Goal: Information Seeking & Learning: Learn about a topic

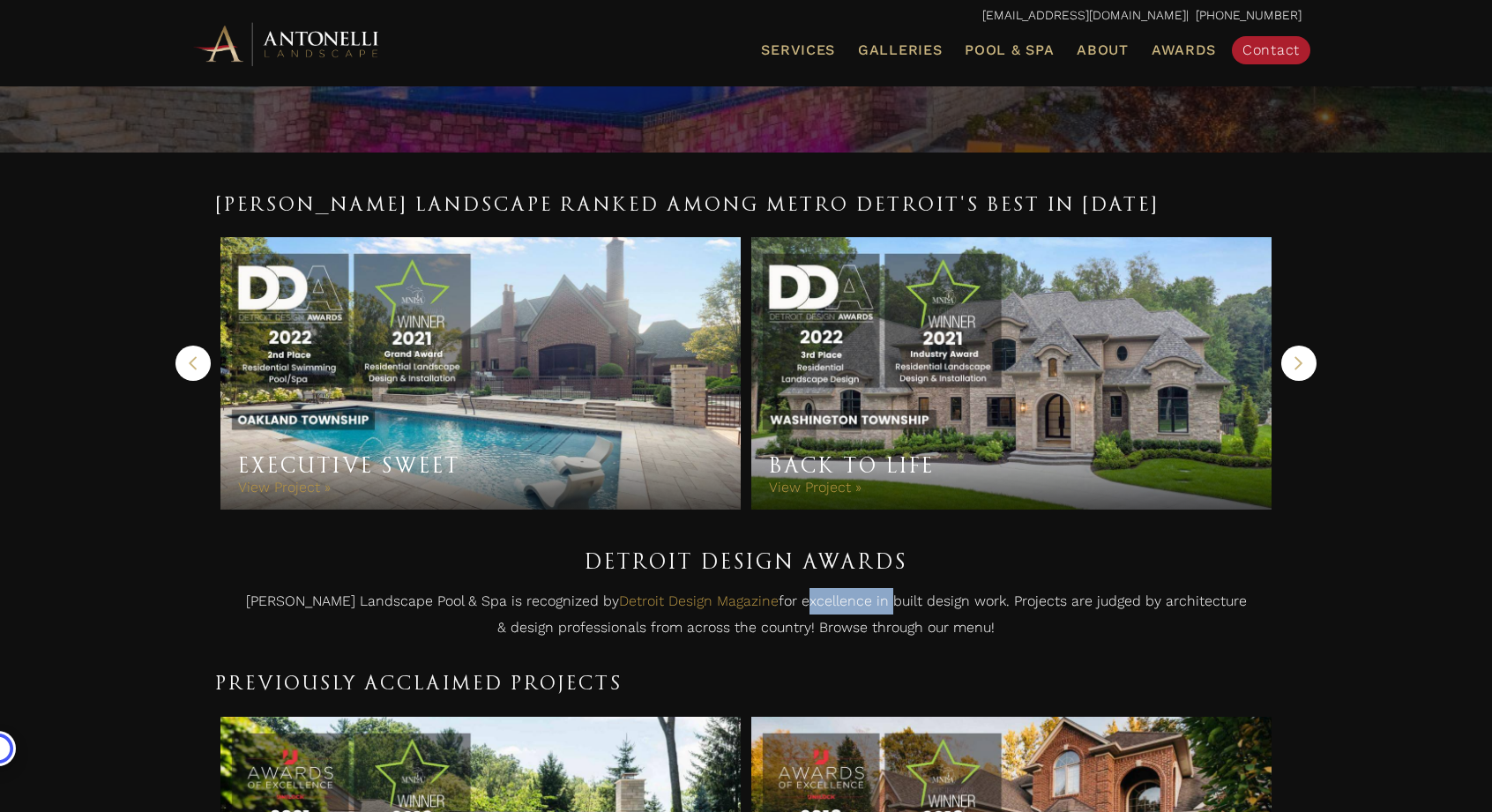
drag, startPoint x: 782, startPoint y: 600, endPoint x: 866, endPoint y: 606, distance: 84.2
click at [866, 606] on p "Antonelli Landscape Pool & Spa is recognized by Detroit Design Magazine for exc…" at bounding box center [746, 619] width 1062 height 61
copy p "excellence in"
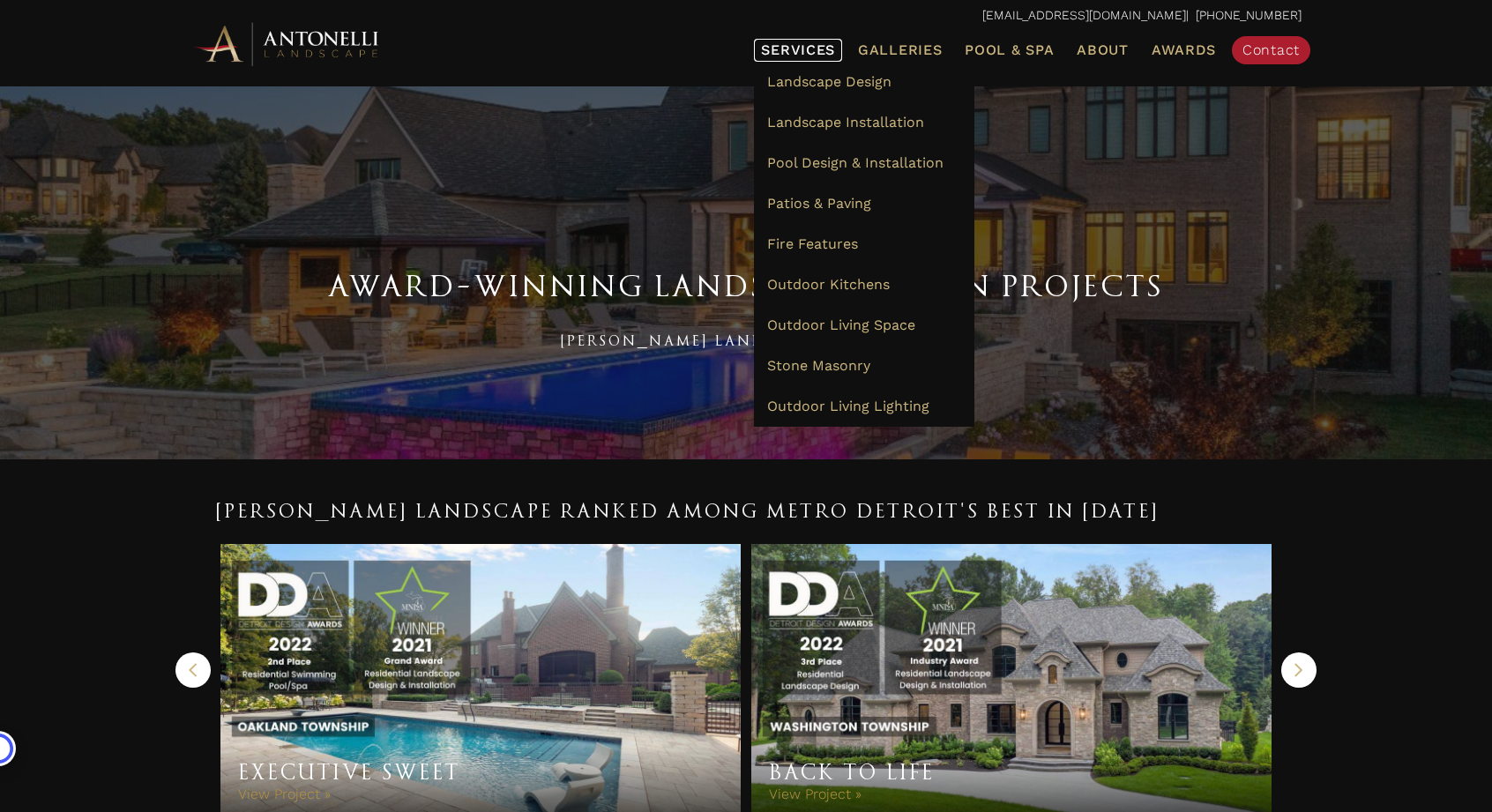
click at [821, 48] on span "Services" at bounding box center [798, 50] width 74 height 14
click at [847, 200] on span "Patios & Paving" at bounding box center [819, 203] width 104 height 17
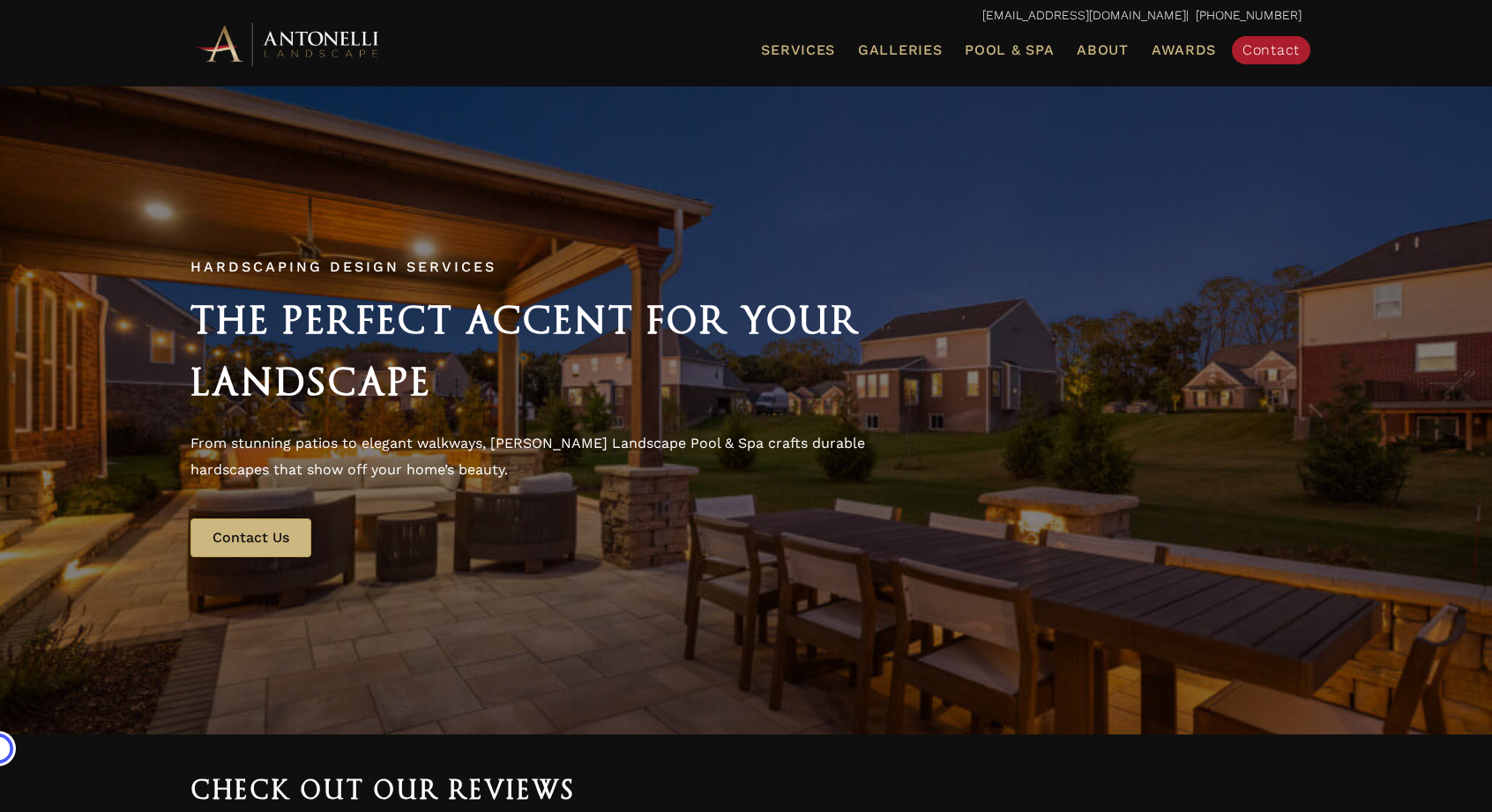
drag, startPoint x: 193, startPoint y: 267, endPoint x: 536, endPoint y: 466, distance: 396.5
click at [536, 466] on div "Hardscaping Design Services The Perfect Accent for Your Landscape From stunning…" at bounding box center [535, 409] width 688 height 294
copy div "Hardscaping Design Services The Perfect Accent for Your Landscape From stunning…"
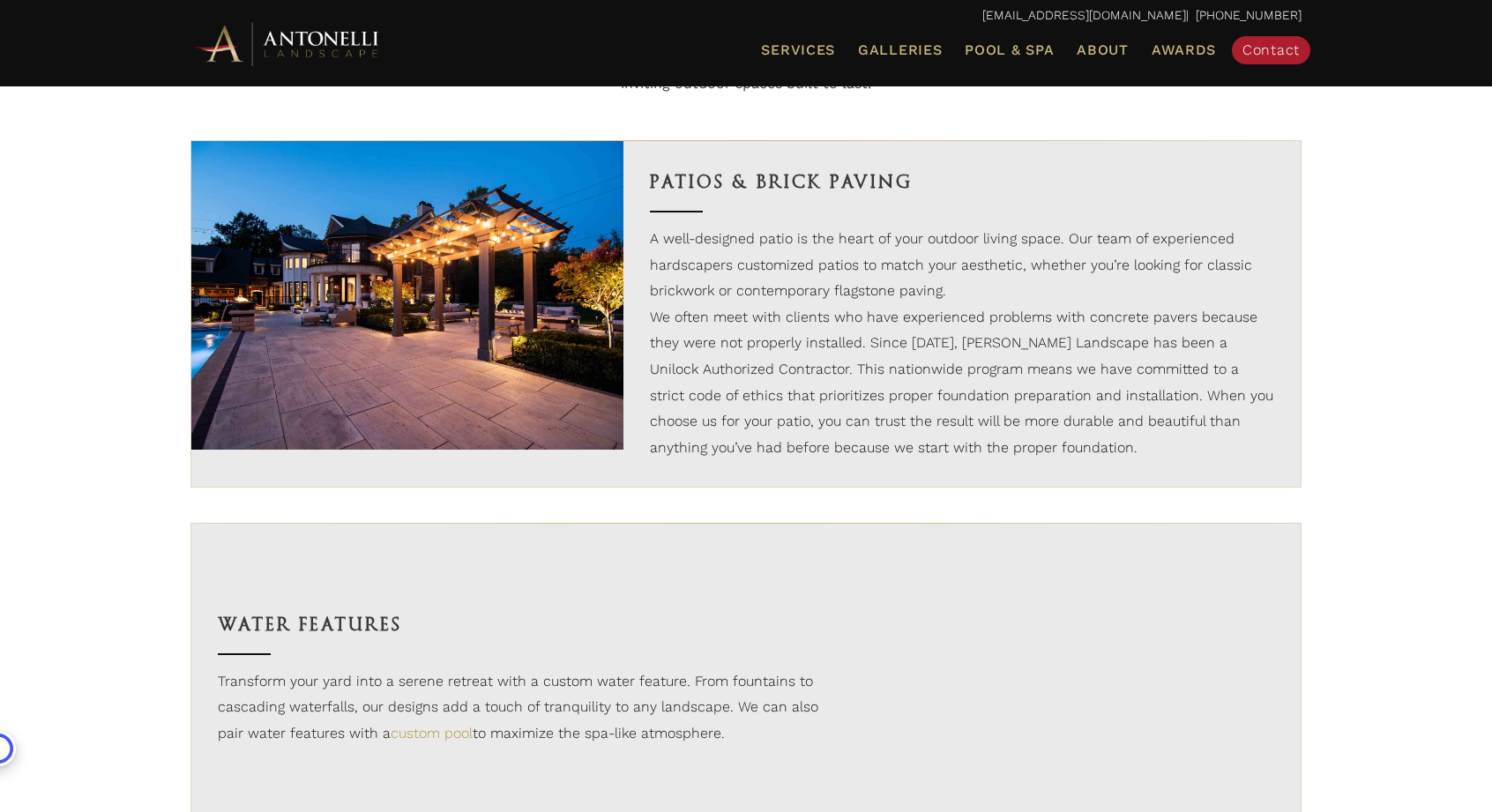
scroll to position [1224, 0]
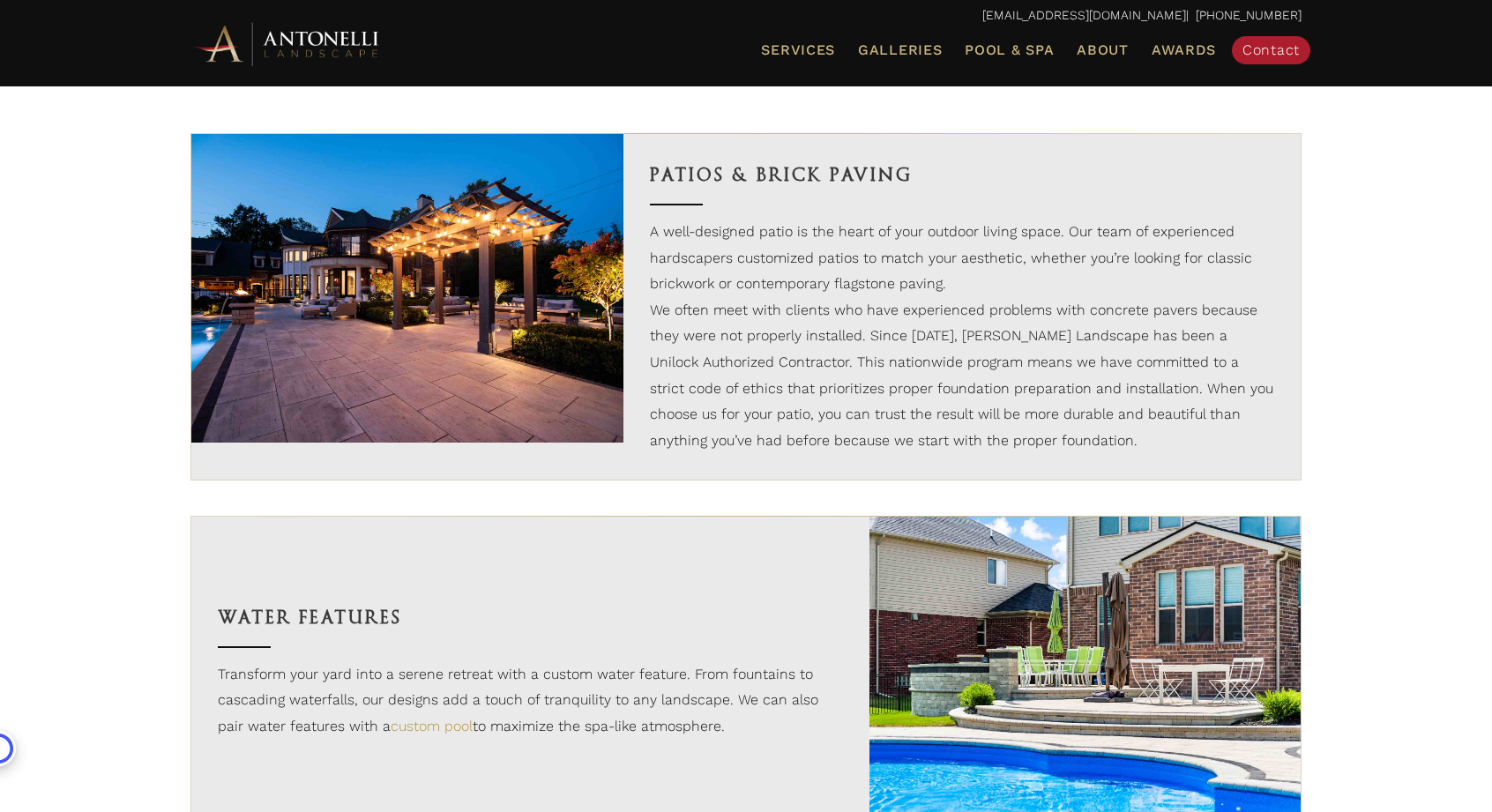
drag, startPoint x: 651, startPoint y: 230, endPoint x: 1049, endPoint y: 447, distance: 453.3
click at [1049, 447] on div "A well-designed patio is the heart of your outdoor living space. Our team of ex…" at bounding box center [963, 335] width 625 height 234
copy div "A well-designed patio is the heart of your outdoor living space. Our team of ex…"
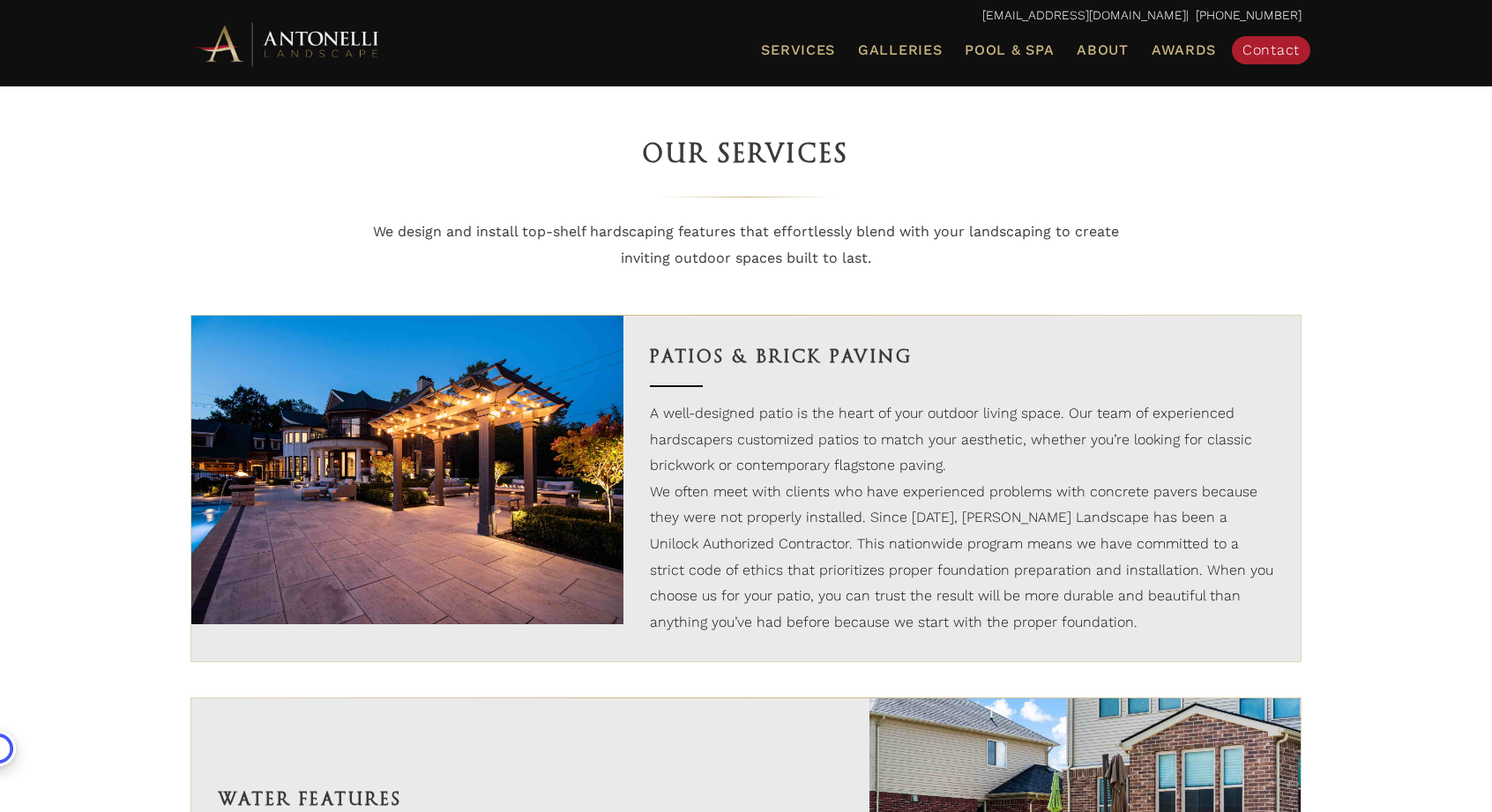
scroll to position [1049, 0]
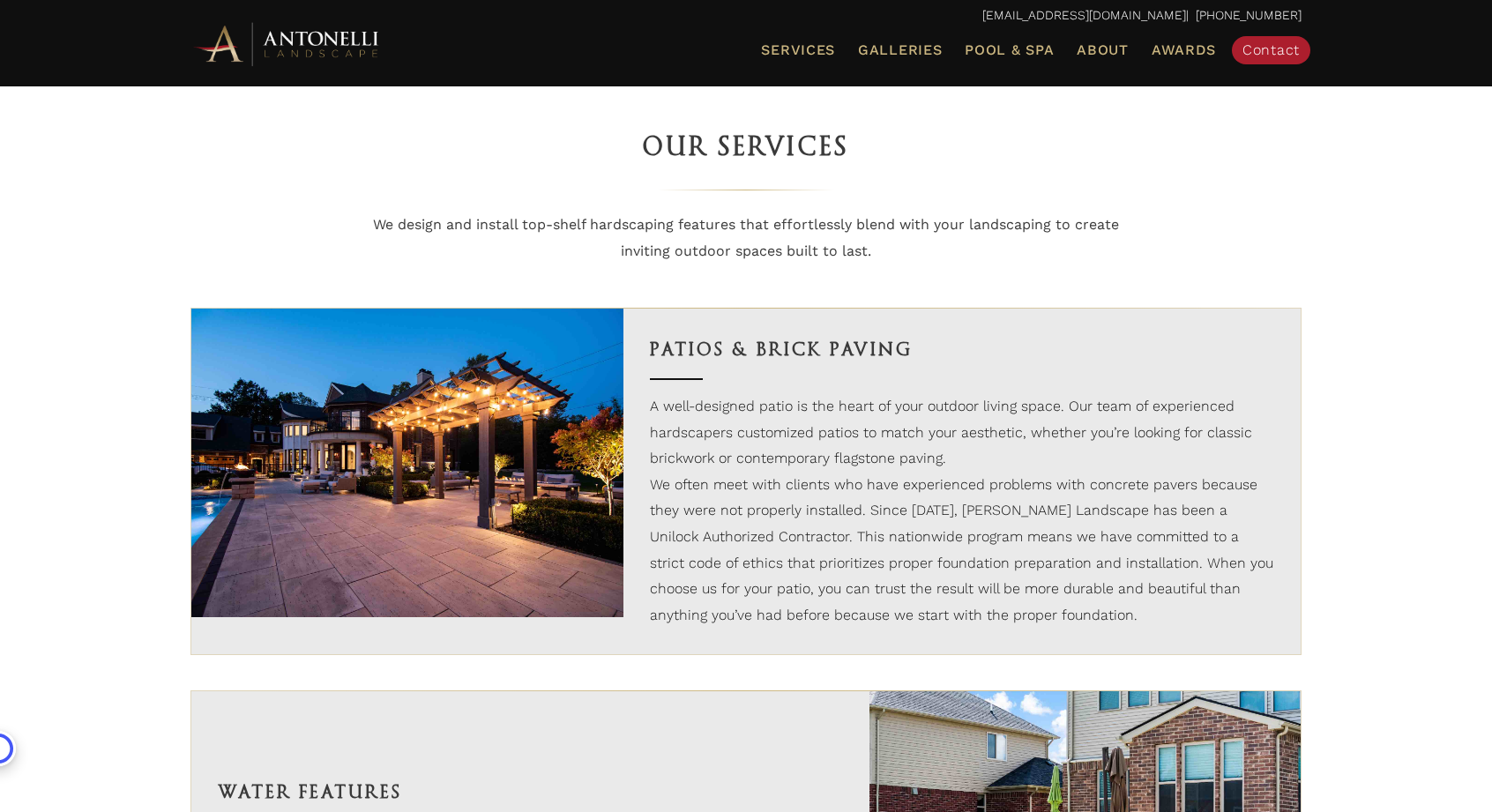
click at [521, 470] on img at bounding box center [407, 463] width 432 height 309
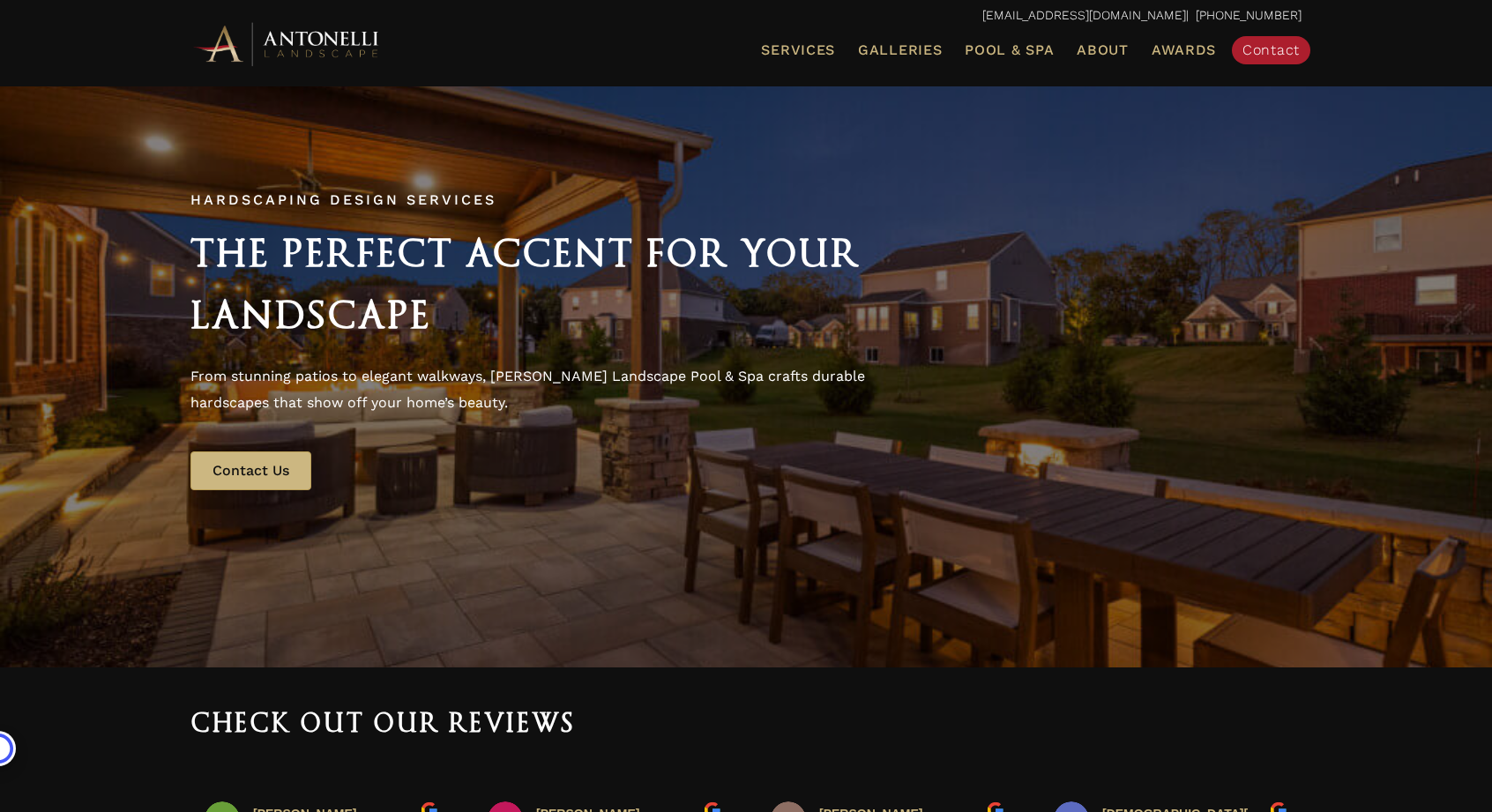
scroll to position [0, 0]
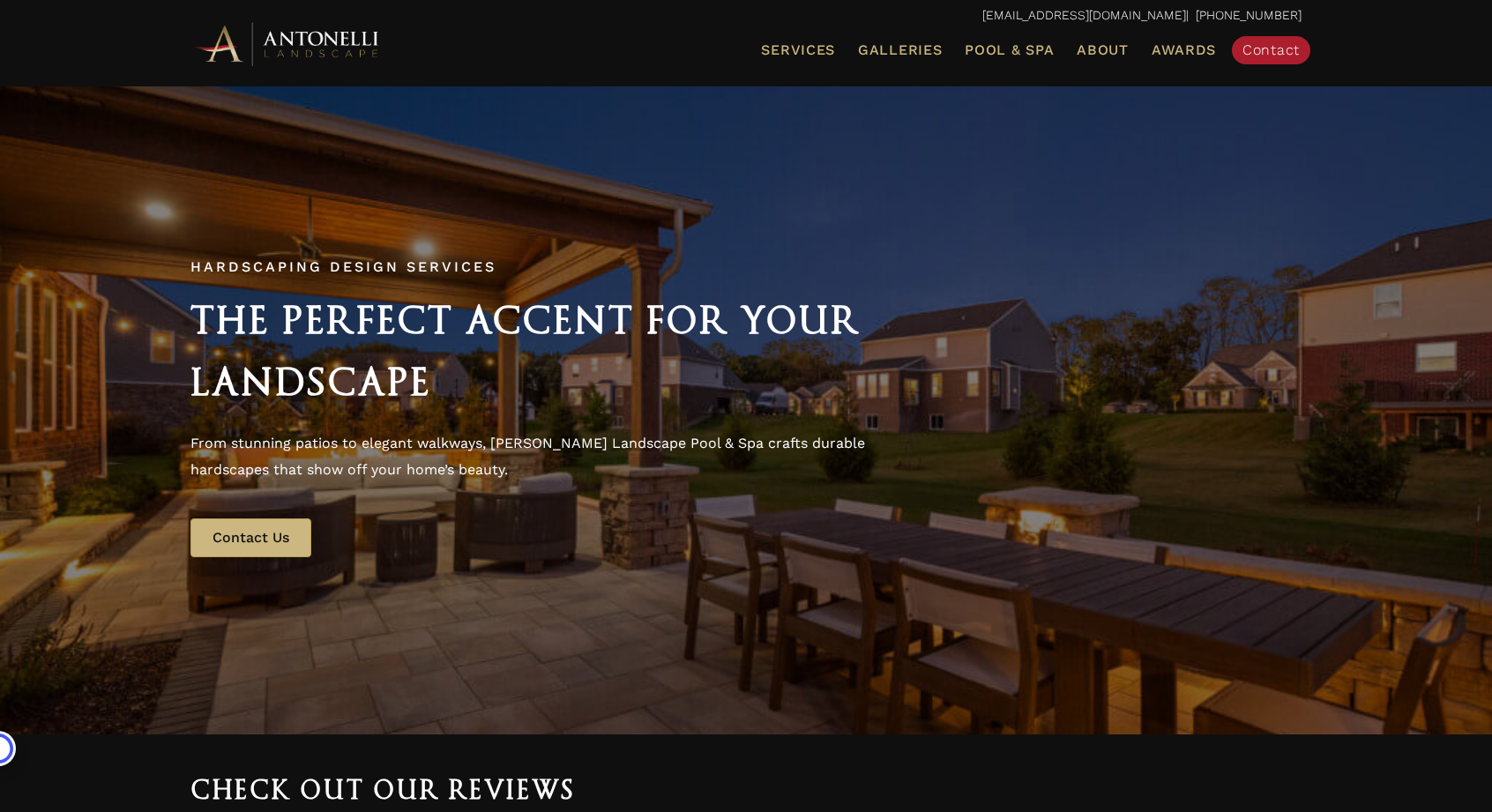
drag, startPoint x: 191, startPoint y: 443, endPoint x: 478, endPoint y: 444, distance: 287.0
click at [478, 444] on span "From stunning patios to elegant walkways, [PERSON_NAME] Landscape Pool & Spa cr…" at bounding box center [528, 456] width 675 height 43
